Goal: Task Accomplishment & Management: Manage account settings

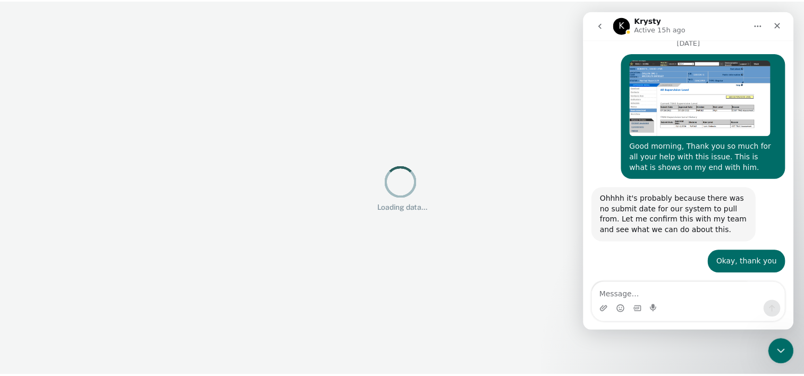
scroll to position [647, 0]
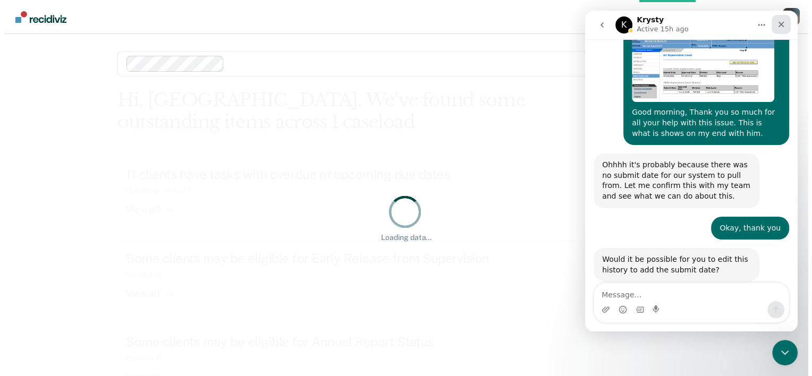
click at [789, 26] on div "Close" at bounding box center [780, 24] width 19 height 19
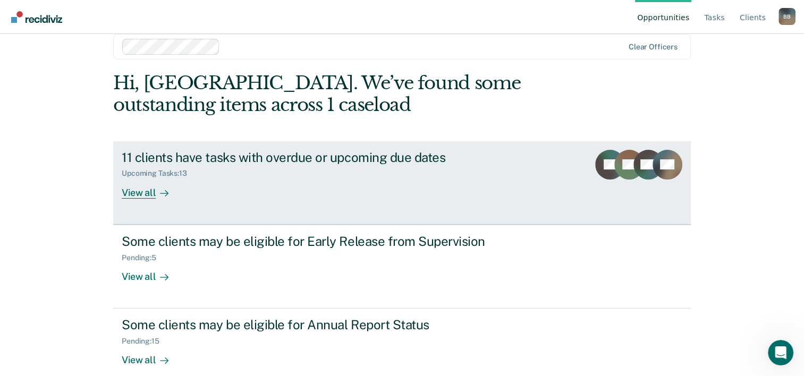
scroll to position [32, 0]
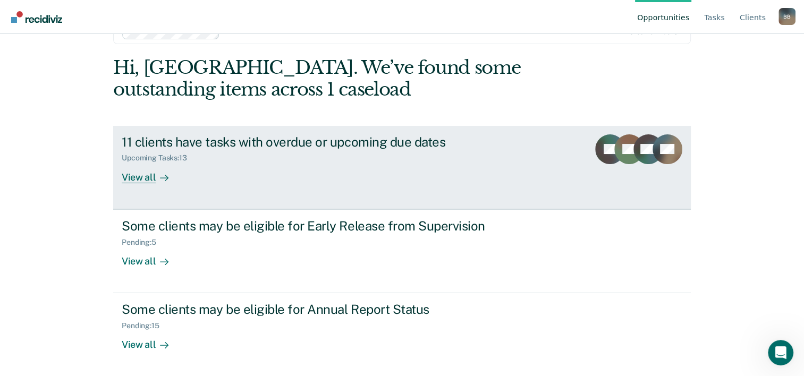
click at [291, 145] on div "11 clients have tasks with overdue or upcoming due dates" at bounding box center [308, 141] width 373 height 15
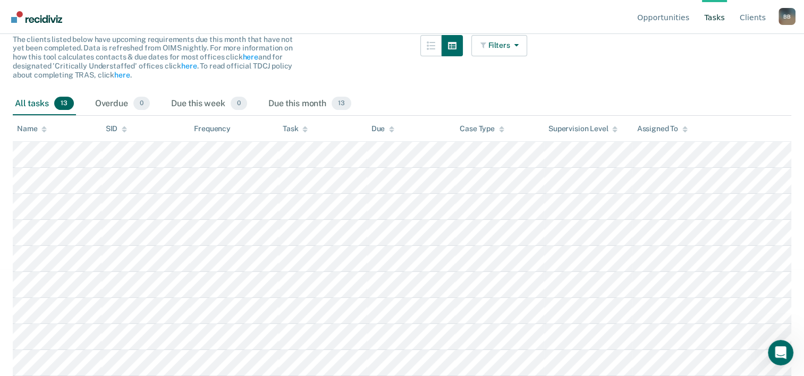
scroll to position [106, 0]
